Goal: Register for event/course

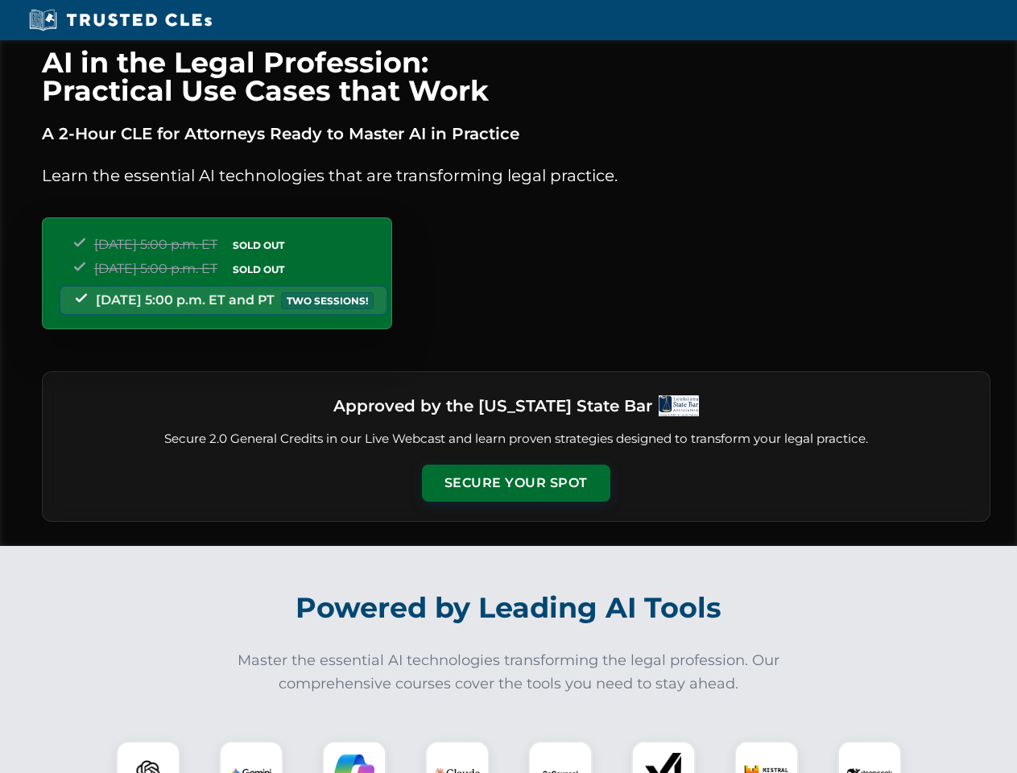
click at [515, 483] on button "Secure Your Spot" at bounding box center [516, 483] width 188 height 37
click at [148, 757] on img at bounding box center [148, 773] width 47 height 47
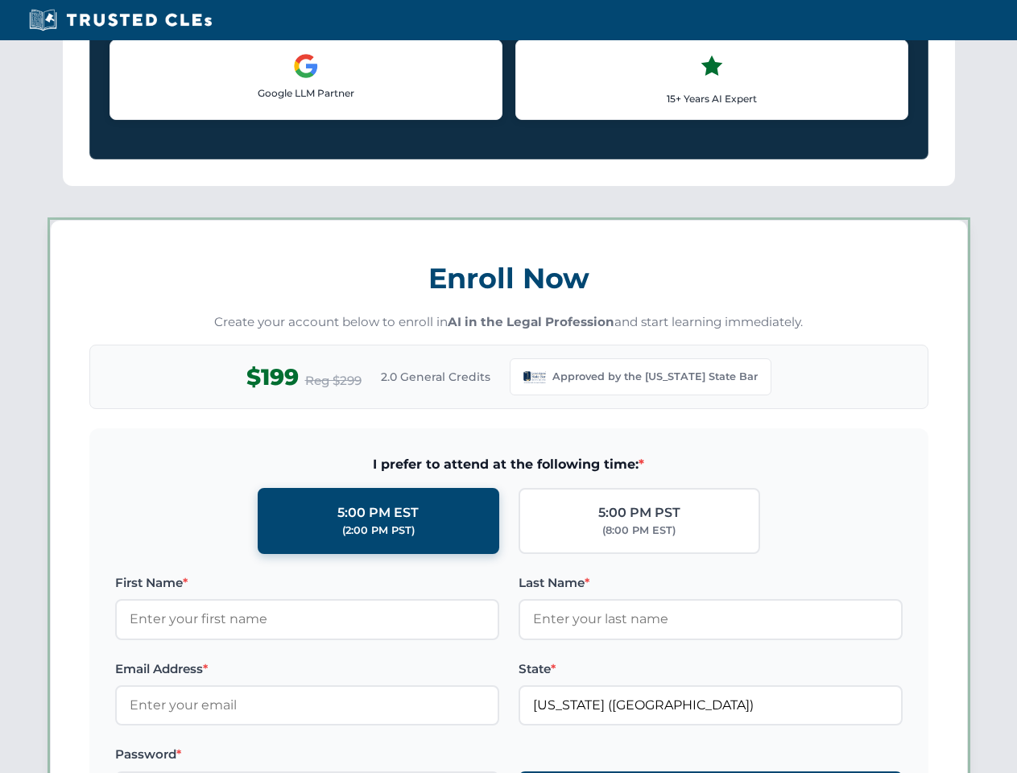
click at [354, 757] on label "Password *" at bounding box center [307, 754] width 384 height 19
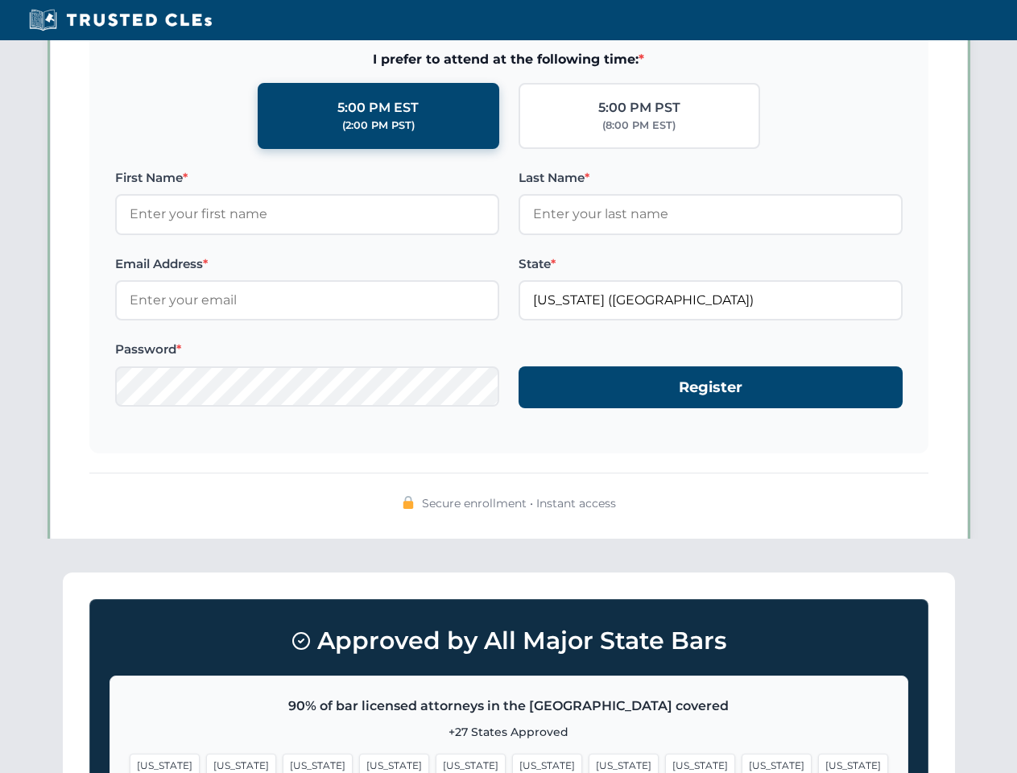
click at [741, 757] on span "[US_STATE]" at bounding box center [776, 765] width 70 height 23
